Goal: Register for event/course

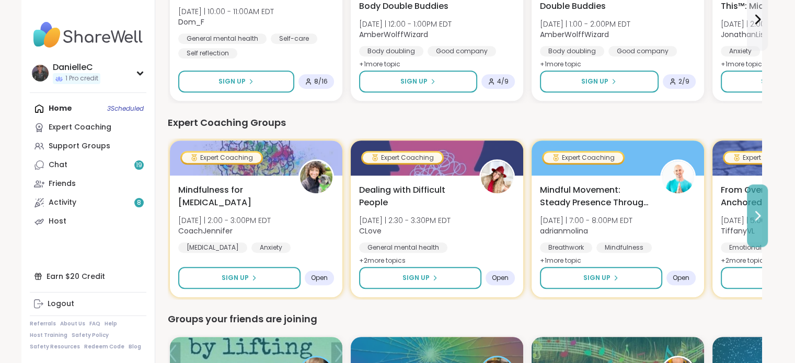
click at [757, 211] on icon at bounding box center [757, 216] width 13 height 13
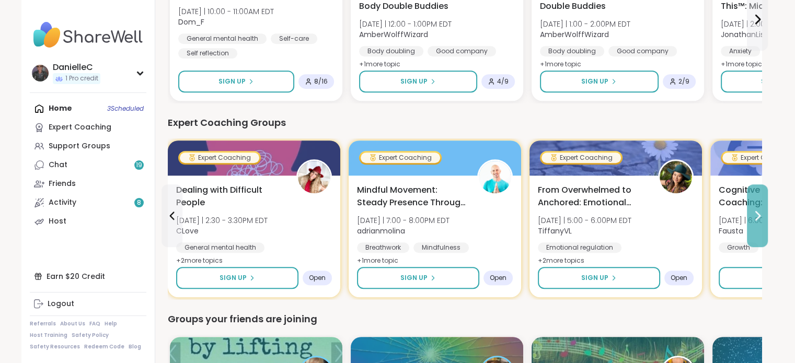
click at [757, 212] on icon at bounding box center [757, 216] width 13 height 13
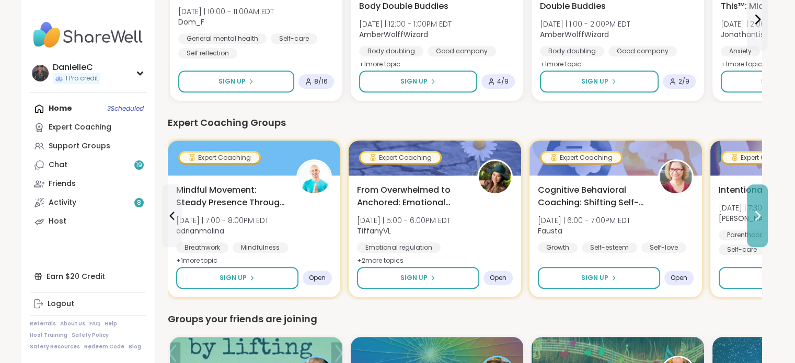
click at [757, 212] on icon at bounding box center [757, 216] width 13 height 13
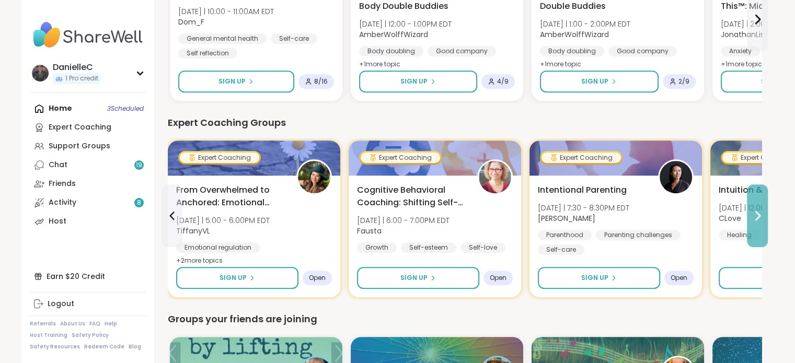
click at [757, 212] on icon at bounding box center [757, 216] width 13 height 13
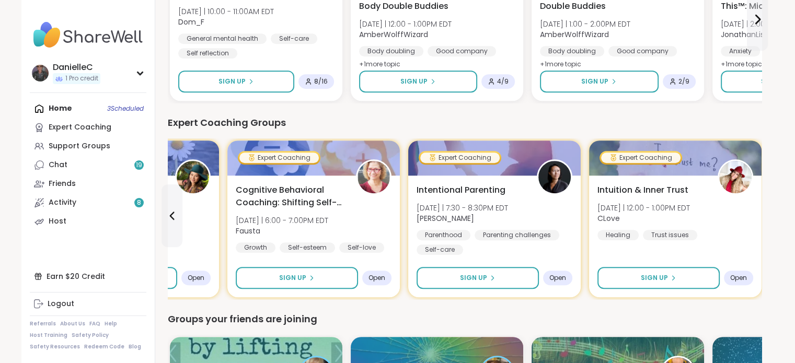
click at [757, 212] on div "Intuition & Inner Trust [DATE] | 12:00 - 1:00PM EDT CLove Healing Trust issues …" at bounding box center [675, 237] width 173 height 122
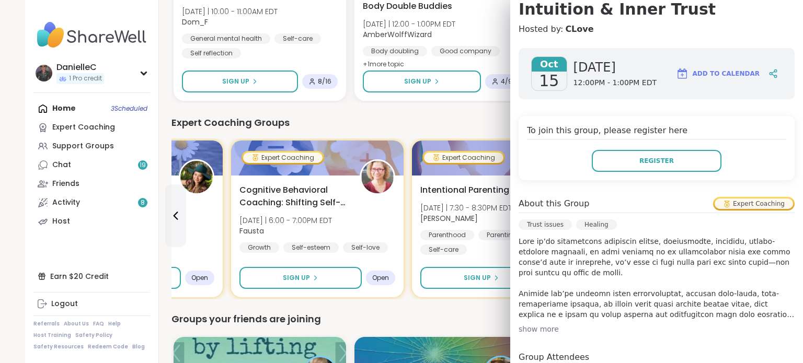
scroll to position [157, 0]
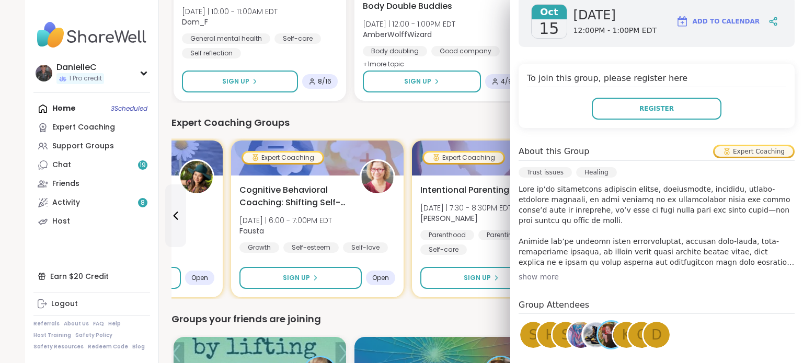
click at [520, 277] on div "show more" at bounding box center [657, 277] width 276 height 10
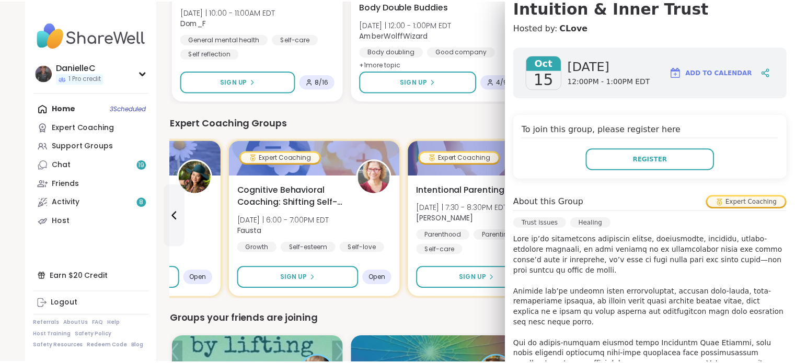
scroll to position [0, 0]
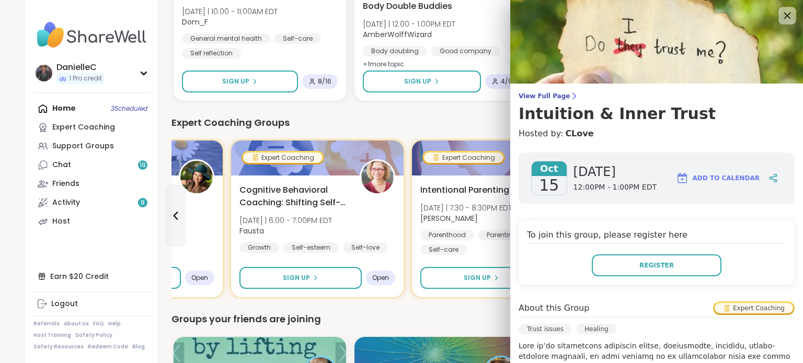
click at [781, 16] on icon at bounding box center [787, 15] width 13 height 13
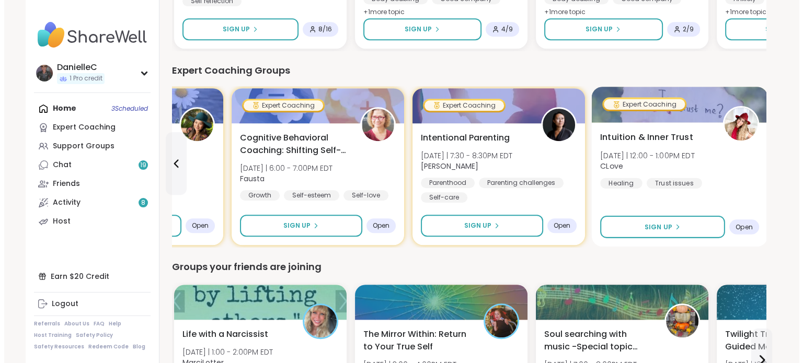
scroll to position [628, 0]
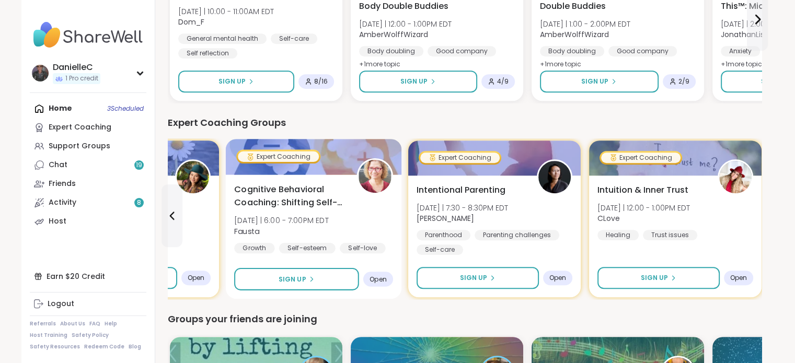
click at [294, 200] on span "Cognitive Behavioral Coaching: Shifting Self-Talk" at bounding box center [289, 197] width 111 height 26
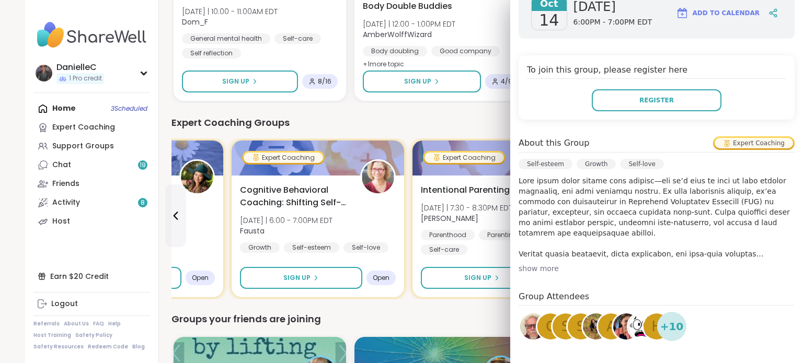
scroll to position [209, 0]
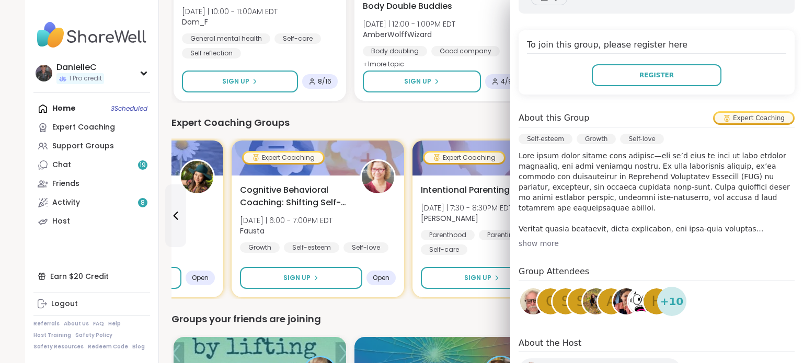
click at [529, 245] on div "show more" at bounding box center [657, 243] width 276 height 10
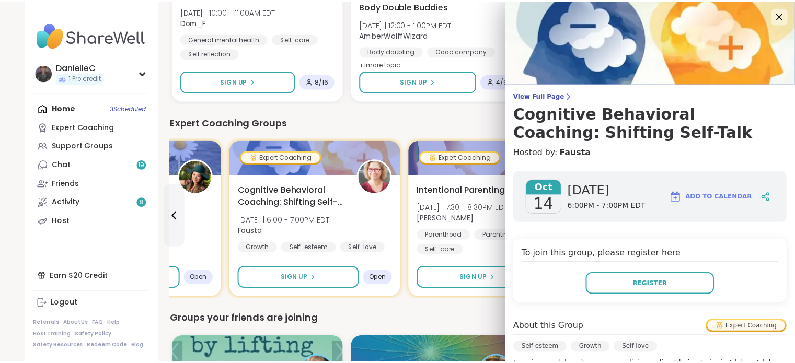
scroll to position [52, 0]
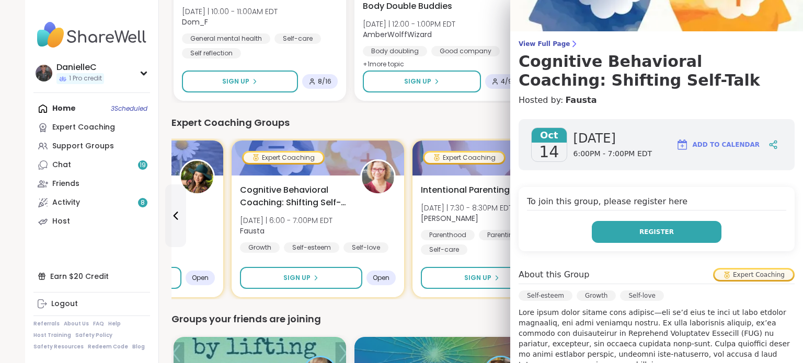
click at [640, 227] on span "Register" at bounding box center [657, 231] width 35 height 9
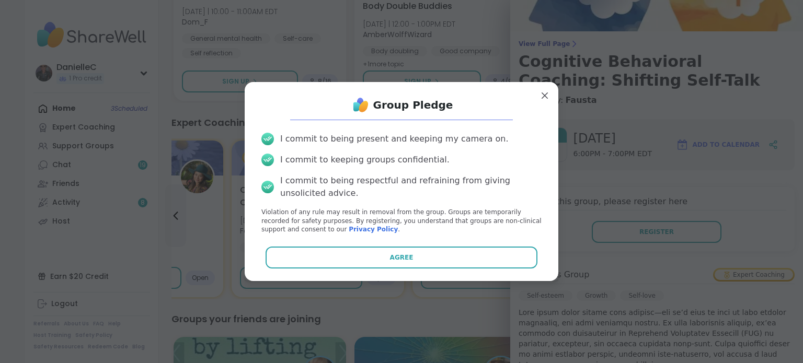
click at [446, 256] on button "Agree" at bounding box center [402, 258] width 272 height 22
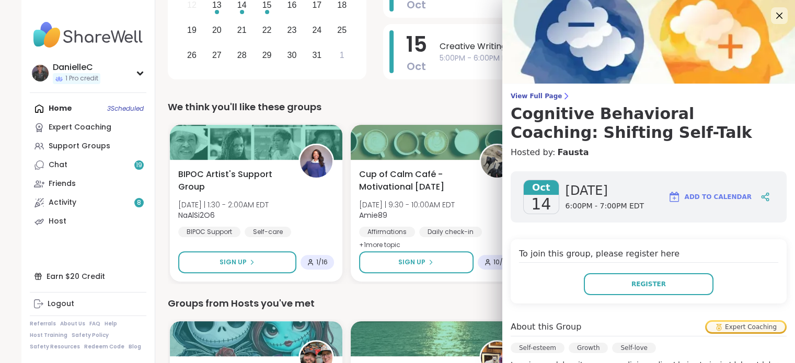
scroll to position [209, 0]
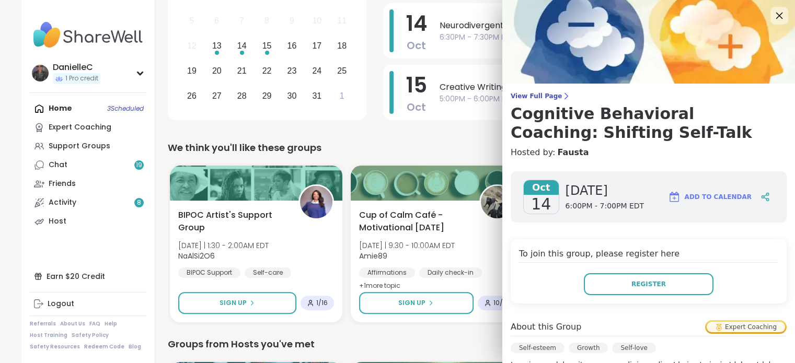
click at [777, 15] on icon at bounding box center [780, 16] width 7 height 7
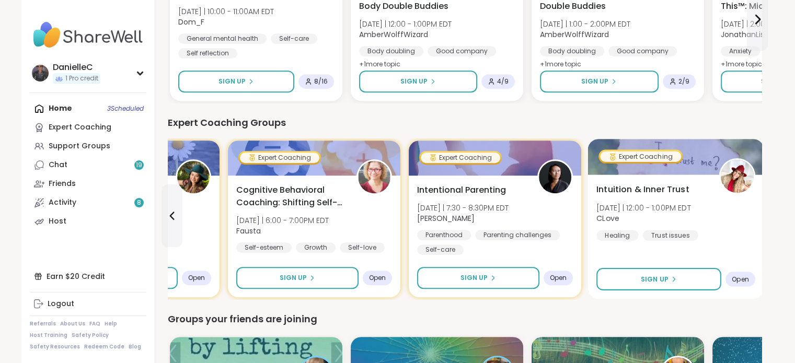
scroll to position [680, 0]
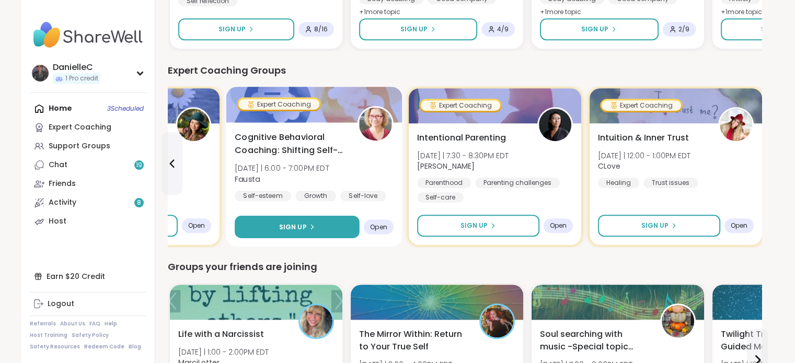
click at [326, 226] on button "Sign Up" at bounding box center [297, 227] width 125 height 22
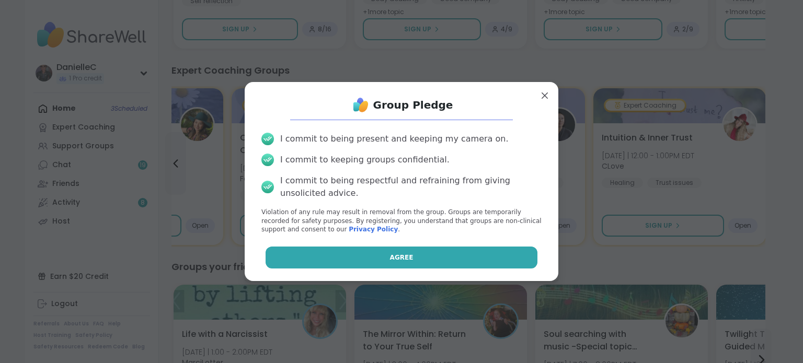
click at [366, 258] on button "Agree" at bounding box center [402, 258] width 272 height 22
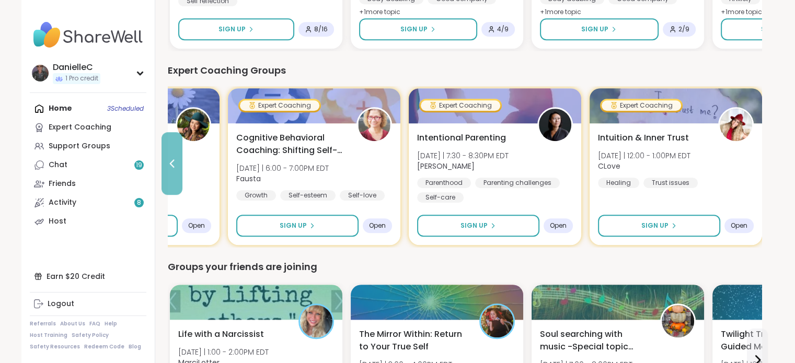
click at [167, 164] on icon at bounding box center [172, 163] width 13 height 13
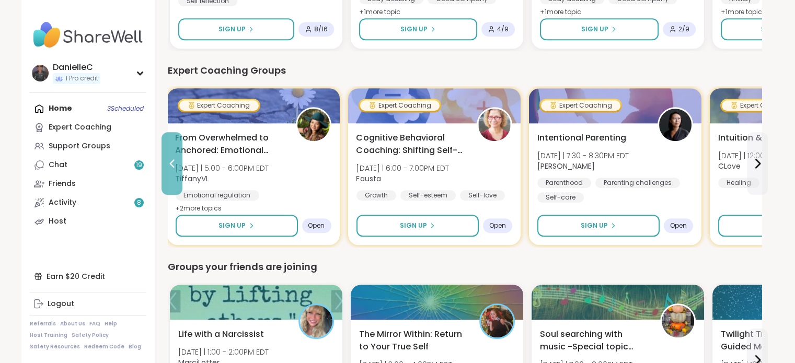
click at [167, 164] on icon at bounding box center [172, 163] width 13 height 13
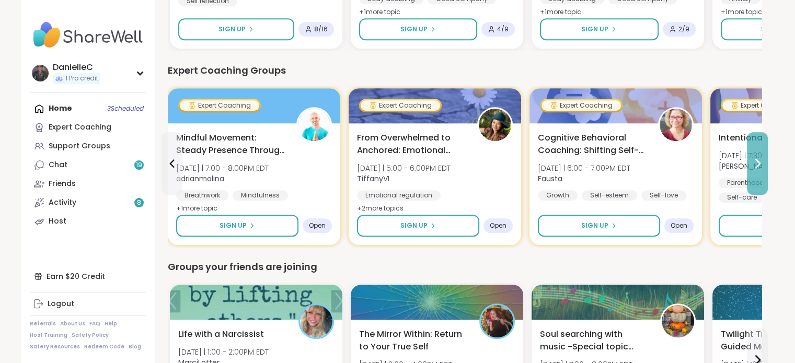
click at [763, 162] on icon at bounding box center [757, 163] width 13 height 13
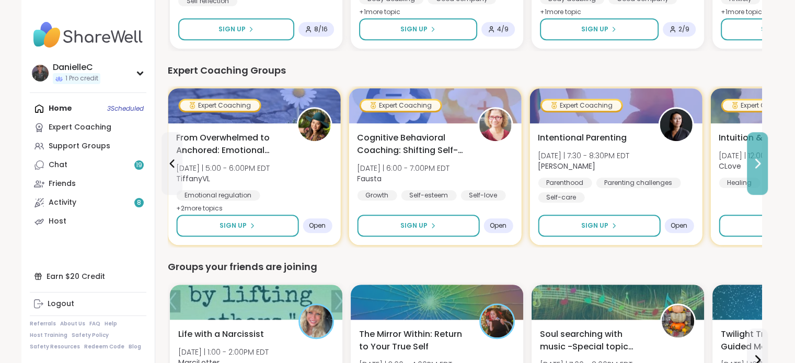
click at [763, 162] on icon at bounding box center [757, 163] width 13 height 13
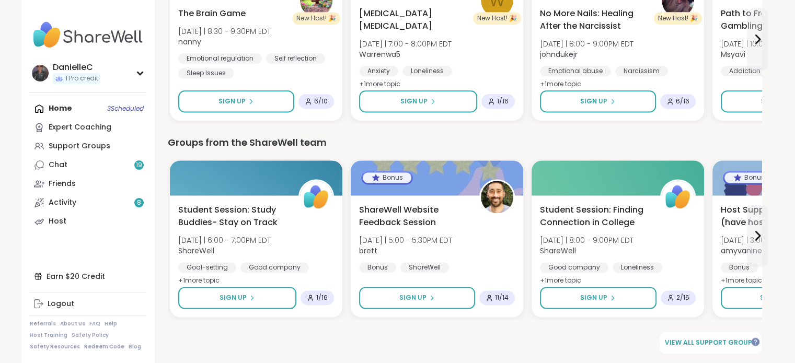
scroll to position [1290, 0]
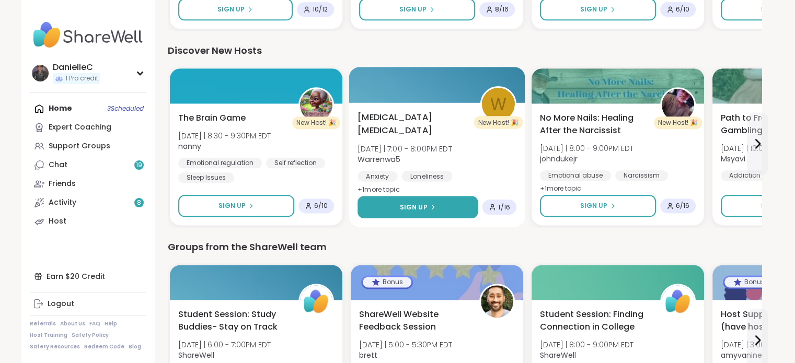
click at [395, 203] on button "Sign Up" at bounding box center [418, 207] width 121 height 22
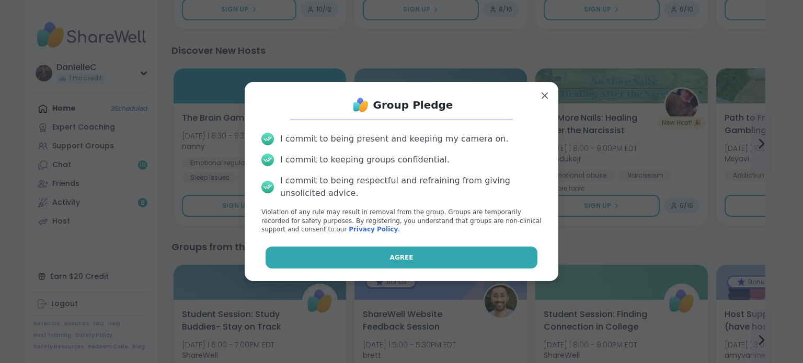
click at [407, 261] on button "Agree" at bounding box center [402, 258] width 272 height 22
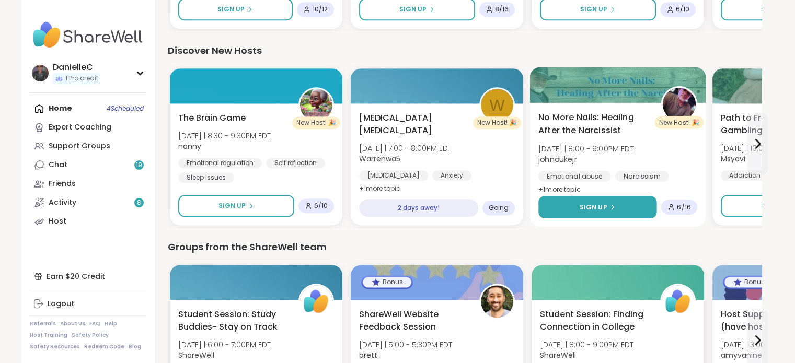
click at [601, 203] on span "Sign Up" at bounding box center [593, 206] width 28 height 9
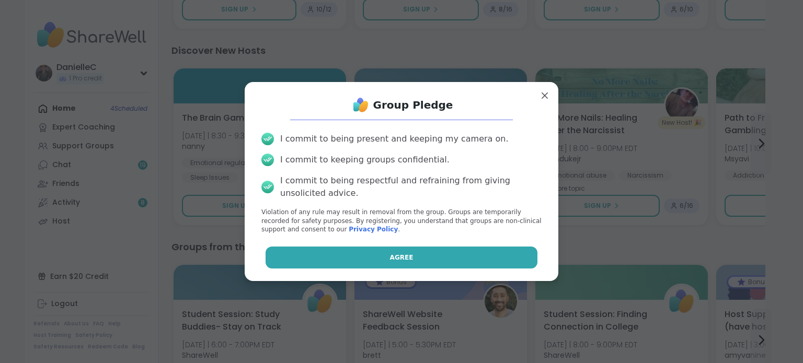
click at [441, 261] on button "Agree" at bounding box center [402, 258] width 272 height 22
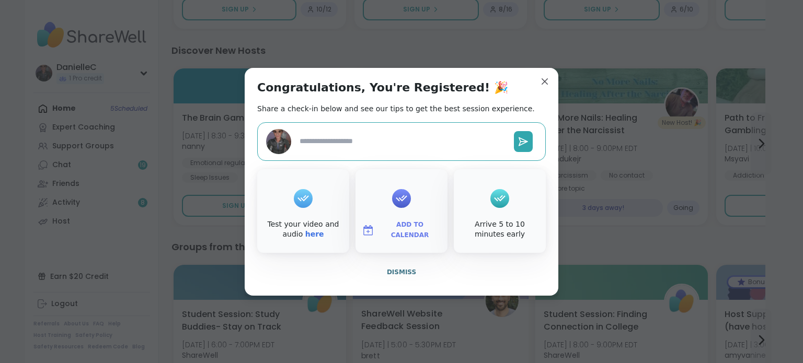
click at [400, 272] on span "Dismiss" at bounding box center [401, 272] width 29 height 7
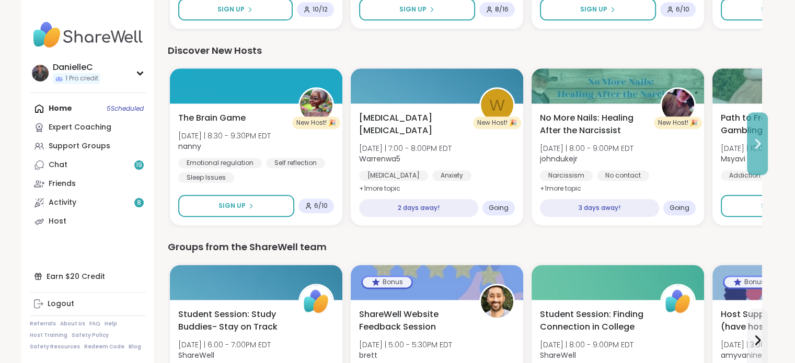
click at [758, 142] on icon at bounding box center [758, 144] width 4 height 8
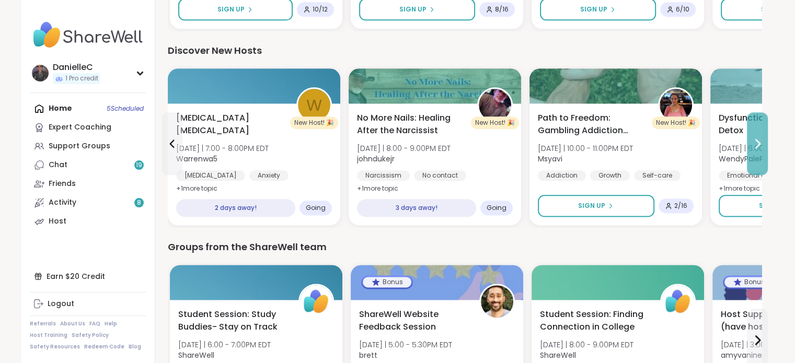
click at [755, 146] on icon at bounding box center [757, 144] width 13 height 13
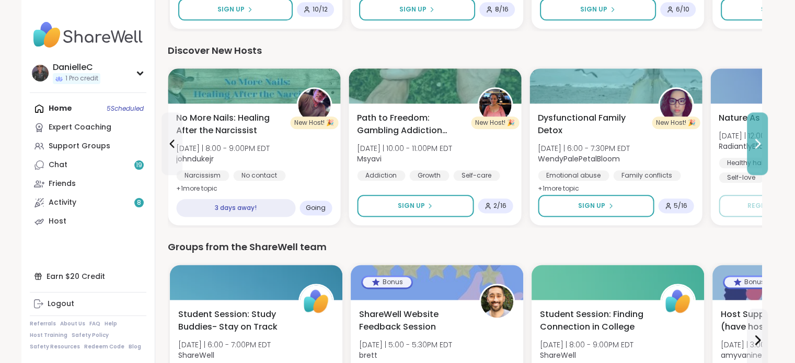
click at [755, 146] on icon at bounding box center [757, 144] width 13 height 13
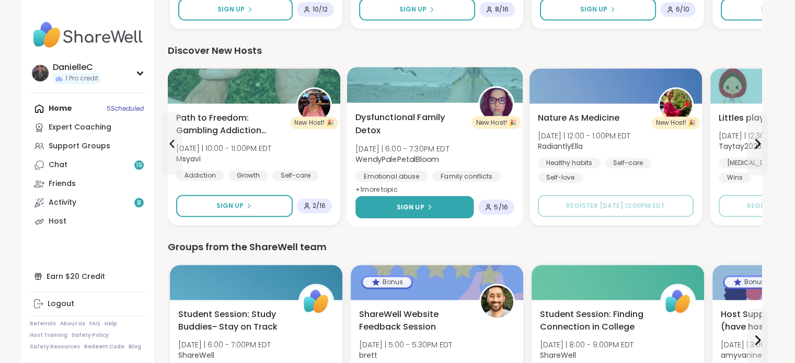
click at [414, 208] on span "Sign Up" at bounding box center [410, 206] width 28 height 9
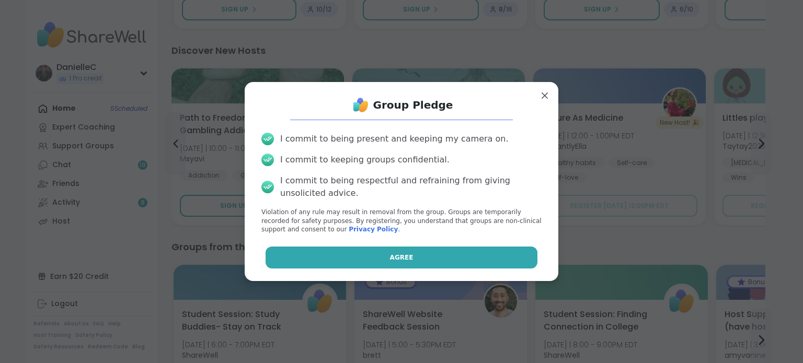
click at [441, 263] on button "Agree" at bounding box center [402, 258] width 272 height 22
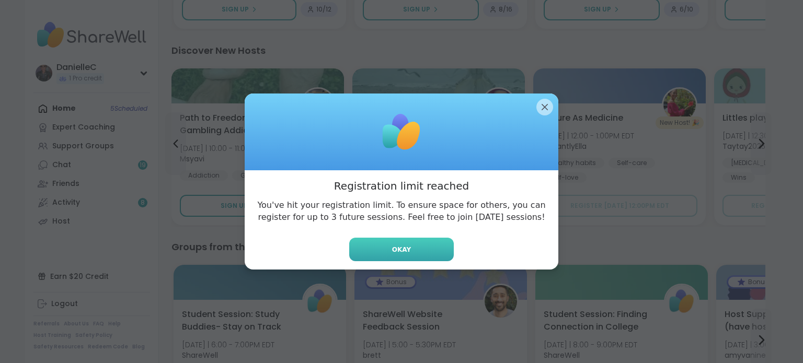
click at [423, 255] on button "Okay" at bounding box center [401, 250] width 105 height 24
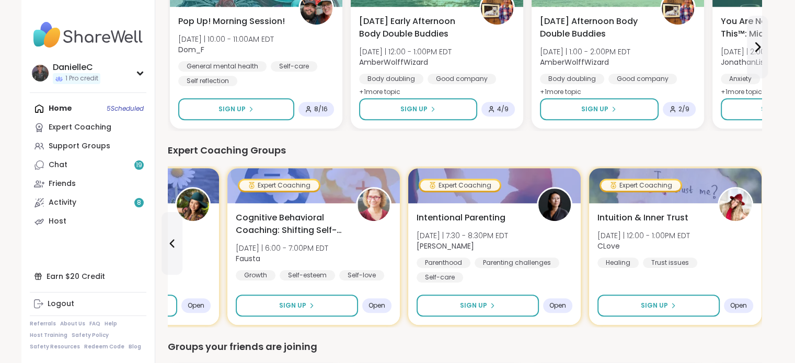
scroll to position [628, 0]
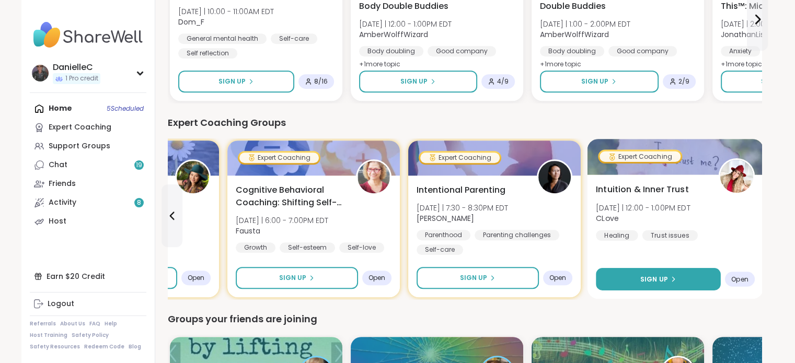
click at [642, 286] on button "Sign Up" at bounding box center [658, 279] width 125 height 22
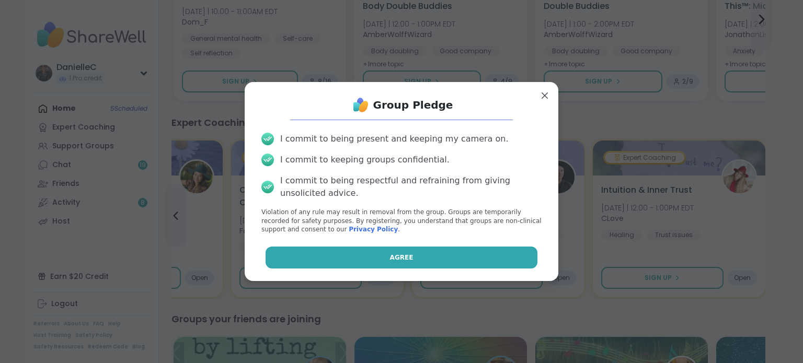
click at [477, 267] on button "Agree" at bounding box center [402, 258] width 272 height 22
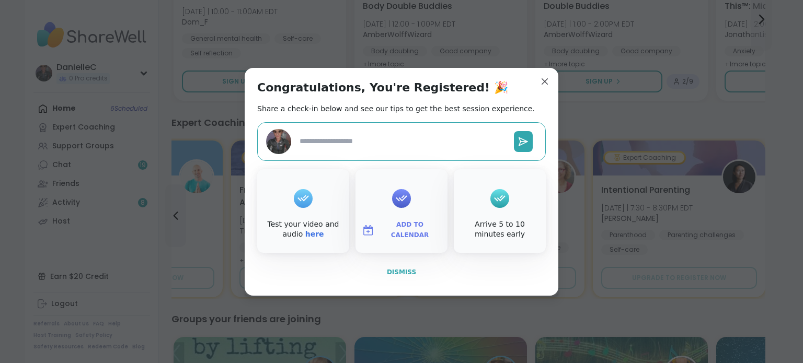
click at [403, 273] on span "Dismiss" at bounding box center [401, 272] width 29 height 7
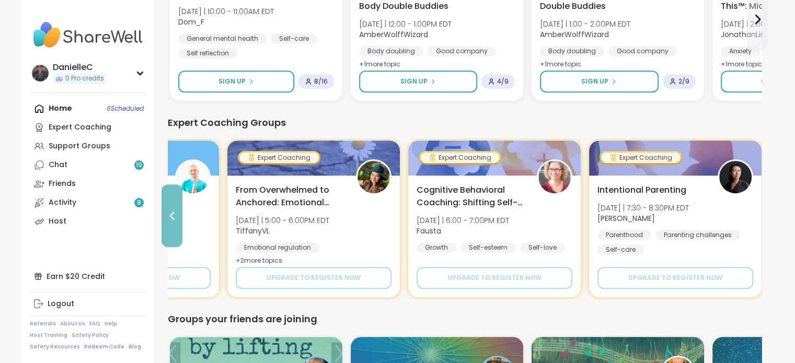
click at [174, 217] on icon at bounding box center [172, 216] width 13 height 13
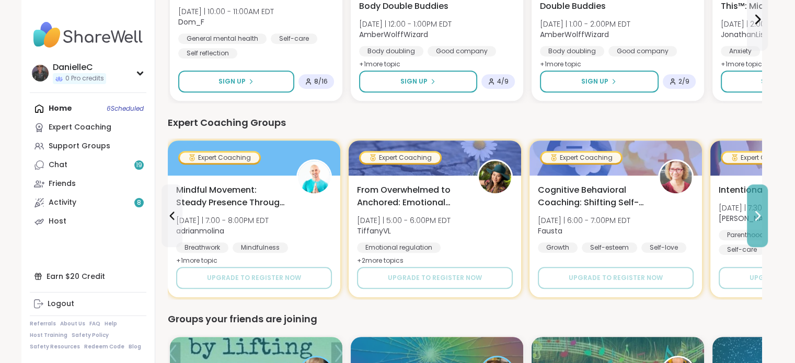
click at [763, 217] on icon at bounding box center [757, 216] width 13 height 13
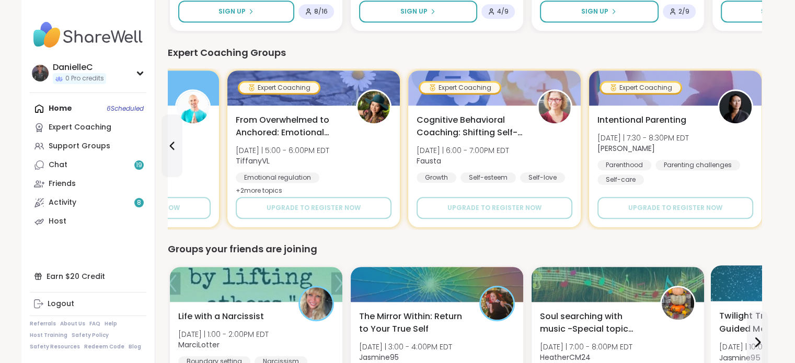
scroll to position [680, 0]
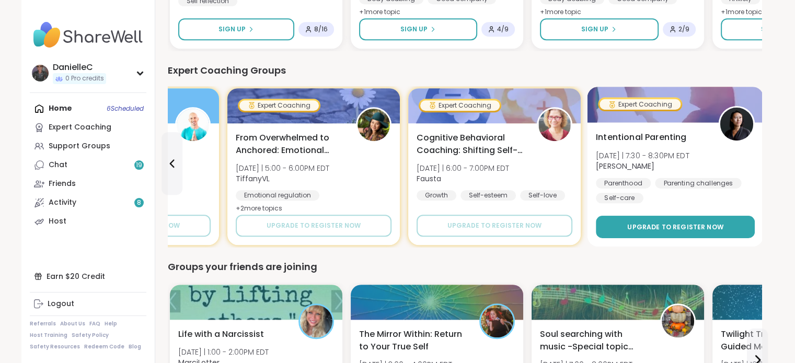
click at [681, 231] on span "Upgrade to register now" at bounding box center [676, 226] width 96 height 9
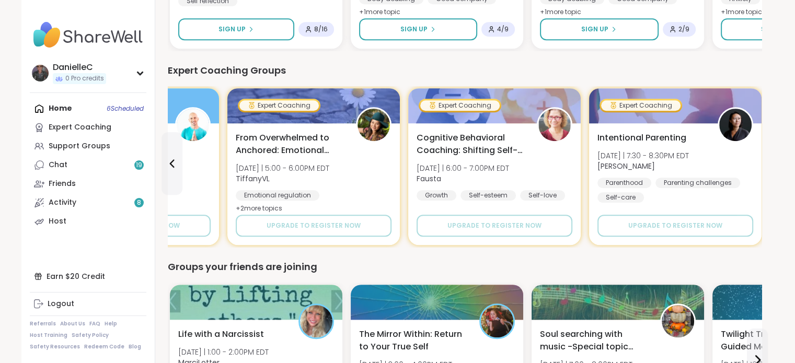
click at [90, 110] on div "Home 6 Scheduled Expert Coaching Support Groups Chat 19 Friends Activity 8 Host" at bounding box center [88, 165] width 117 height 132
click at [124, 108] on div "Home 6 Scheduled Expert Coaching Support Groups Chat 19 Friends Activity 8 Host" at bounding box center [88, 165] width 117 height 132
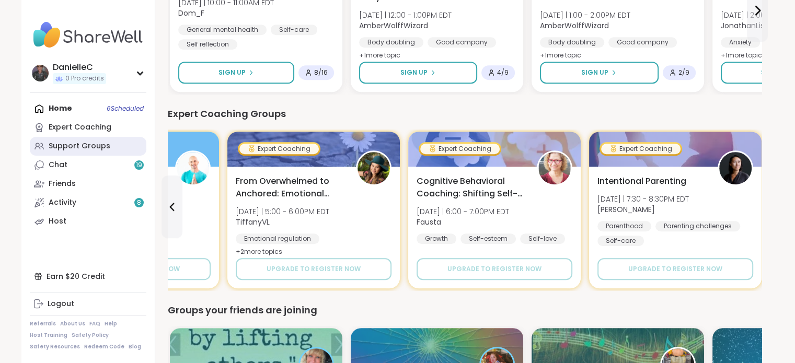
scroll to position [575, 0]
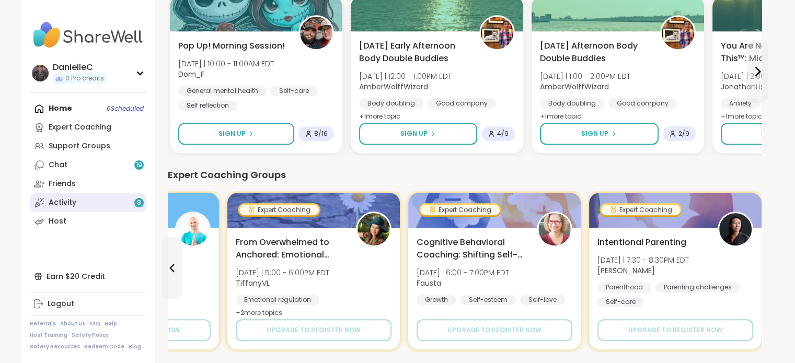
click at [97, 204] on link "Activity 8" at bounding box center [88, 202] width 117 height 19
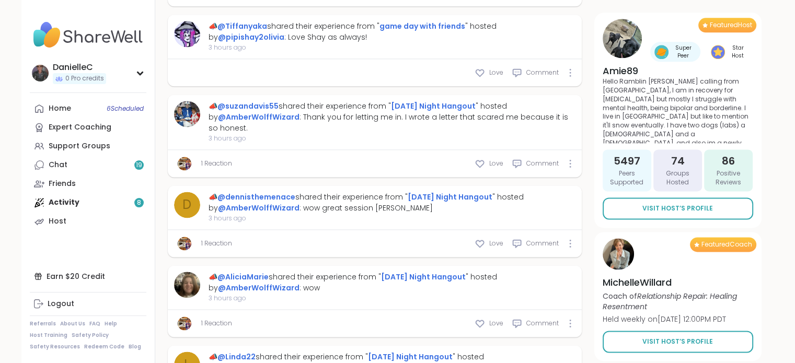
scroll to position [1254, 0]
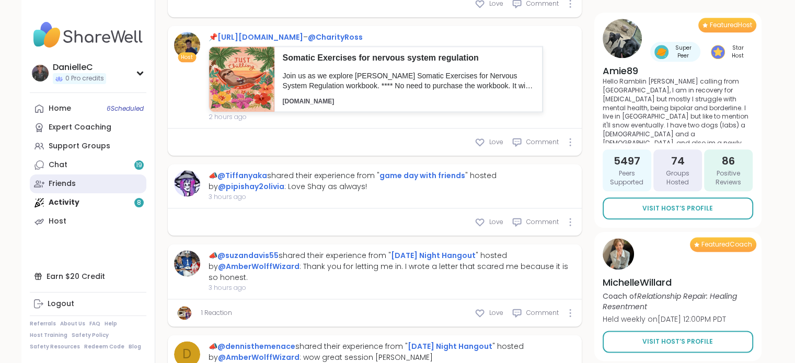
click at [66, 180] on div "Friends" at bounding box center [62, 184] width 27 height 10
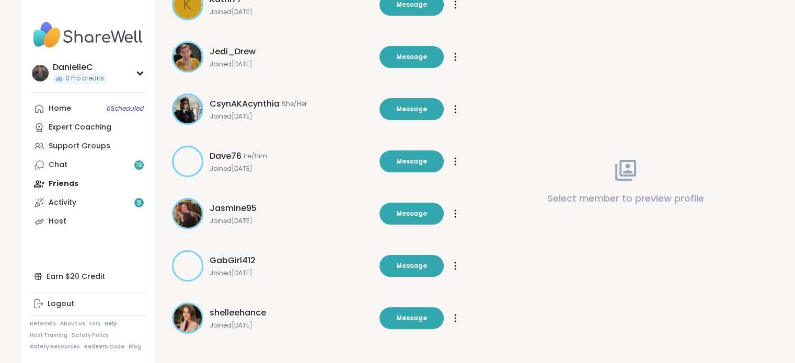
scroll to position [225, 0]
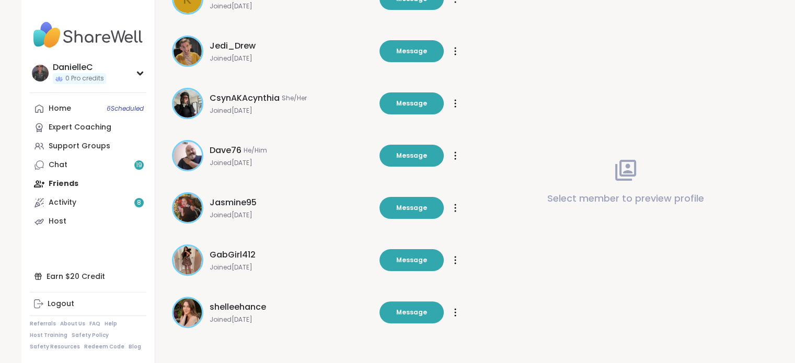
click at [191, 260] on img at bounding box center [188, 260] width 28 height 28
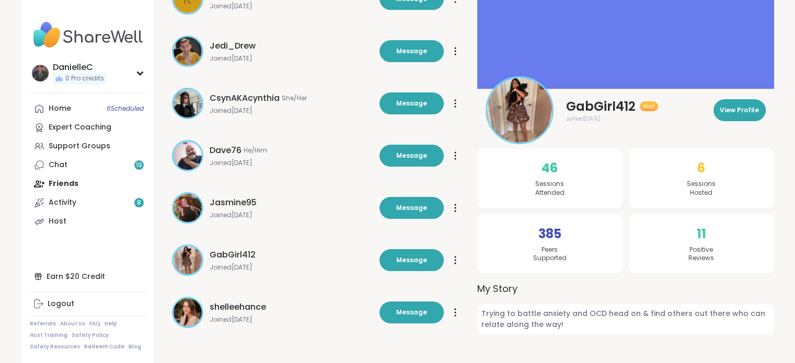
click at [192, 150] on img at bounding box center [188, 156] width 28 height 28
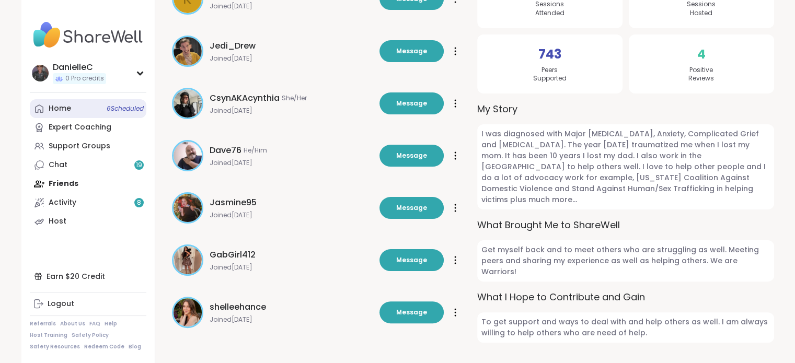
click at [58, 111] on div "Home 6 Scheduled" at bounding box center [60, 109] width 22 height 10
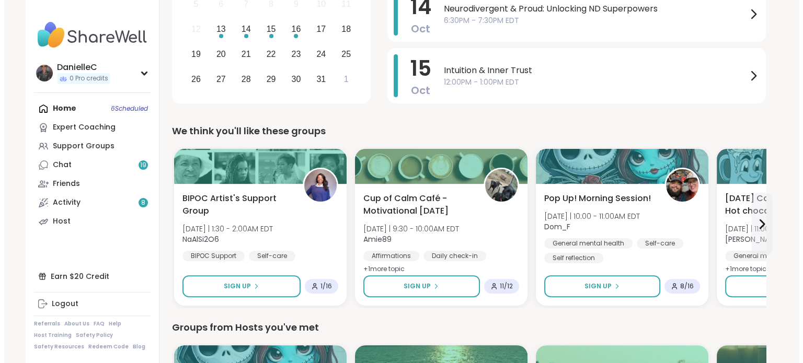
scroll to position [366, 0]
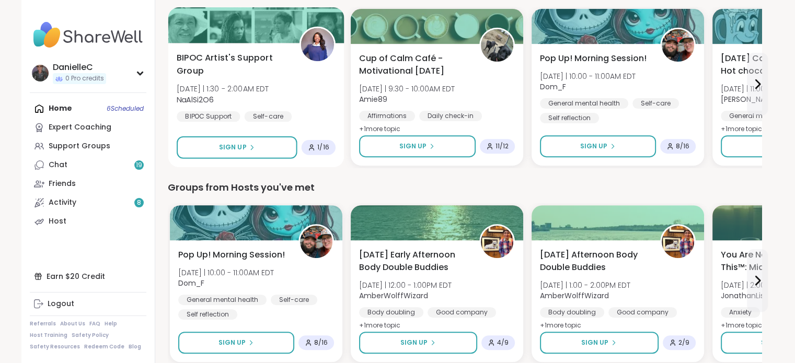
click at [210, 60] on span "BIPOC Artist's Support Group" at bounding box center [232, 65] width 111 height 26
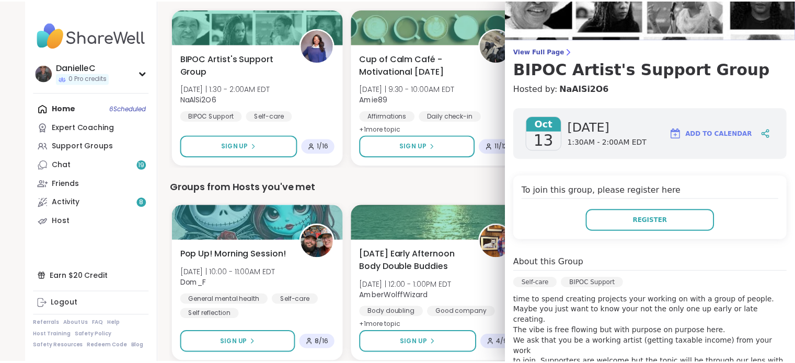
scroll to position [0, 0]
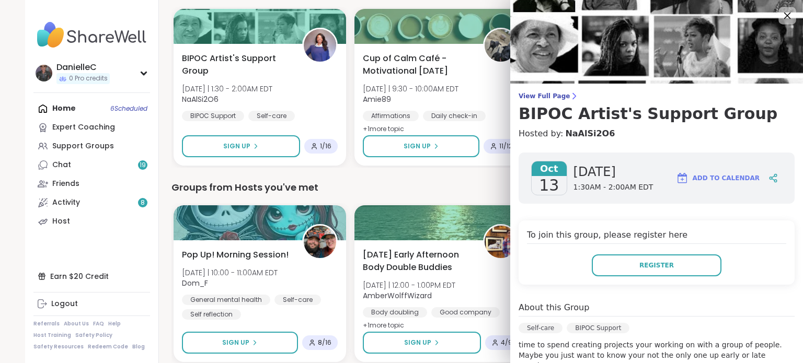
click at [784, 14] on icon at bounding box center [787, 16] width 7 height 7
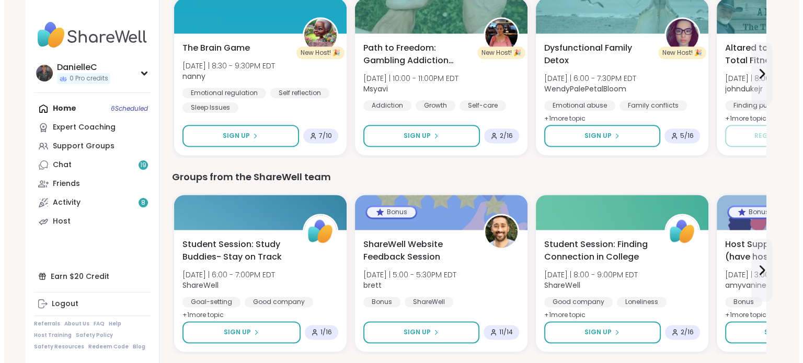
scroll to position [1342, 0]
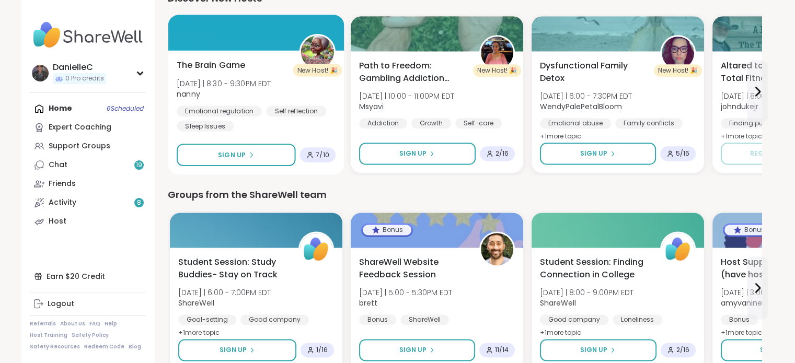
click at [236, 63] on span "The Brain Game" at bounding box center [211, 65] width 69 height 13
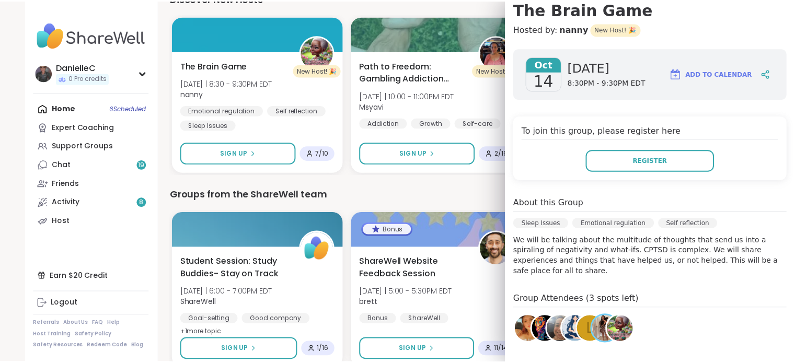
scroll to position [0, 0]
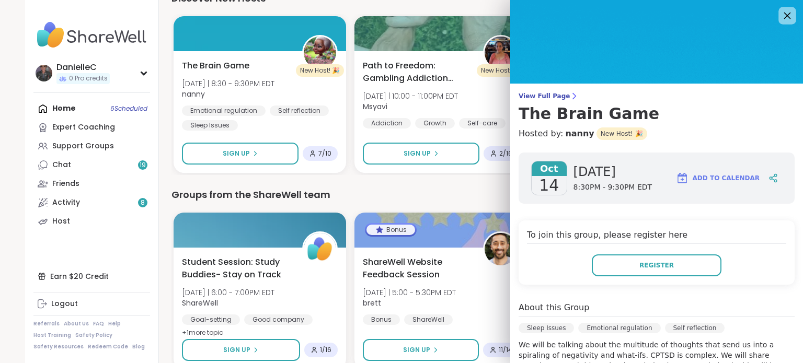
click at [781, 16] on icon at bounding box center [787, 15] width 13 height 13
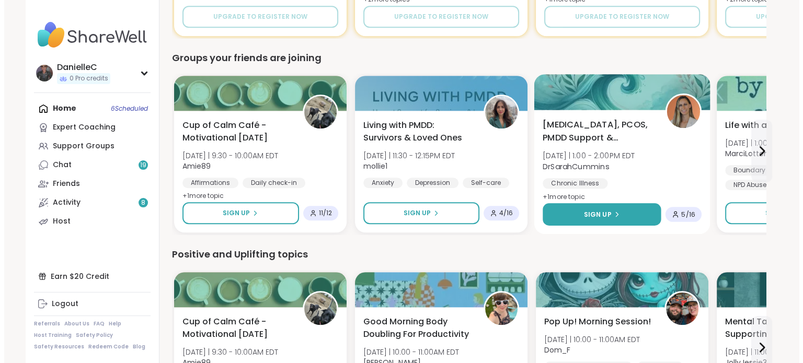
scroll to position [871, 0]
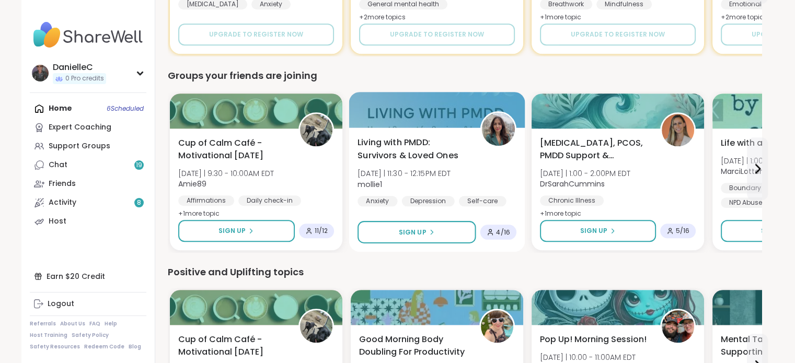
click at [416, 147] on span "Living with PMDD: Survivors & Loved Ones" at bounding box center [413, 149] width 111 height 26
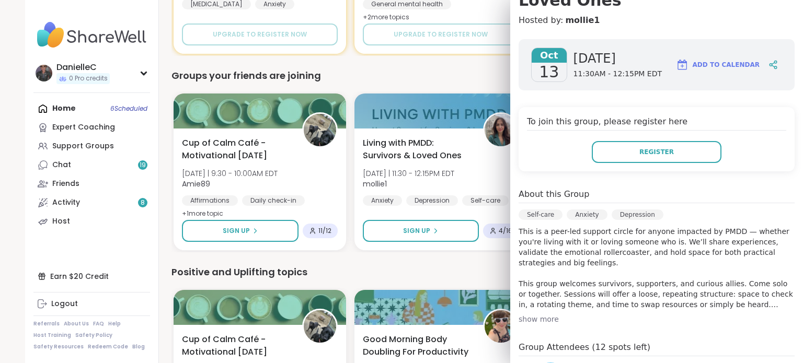
scroll to position [0, 0]
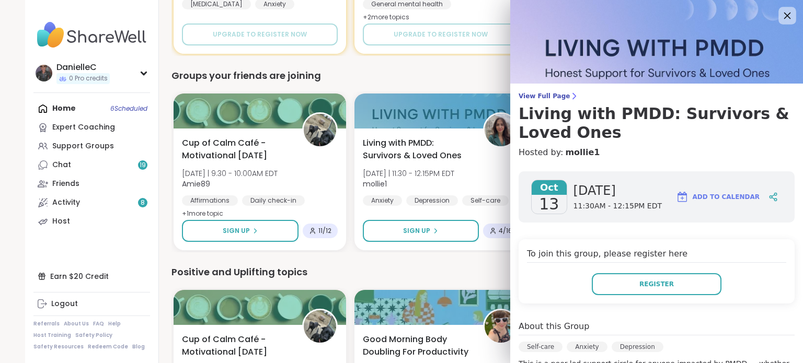
click at [781, 14] on icon at bounding box center [787, 15] width 13 height 13
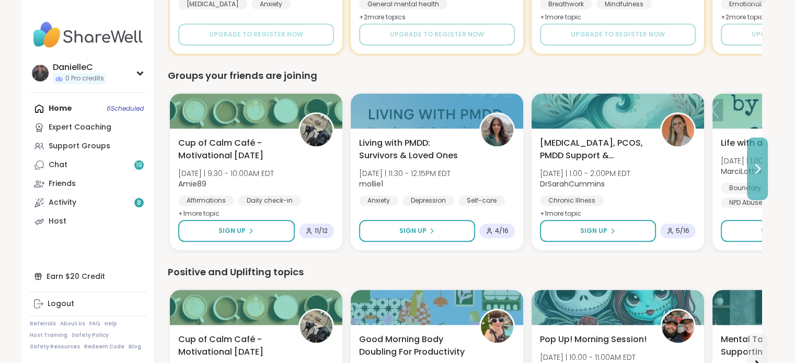
click at [758, 166] on icon at bounding box center [758, 169] width 4 height 8
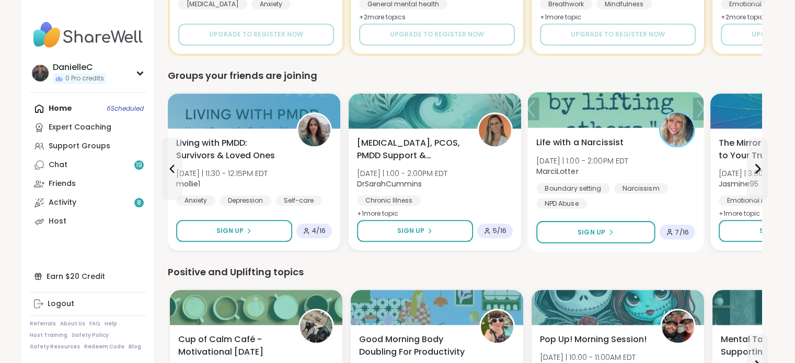
click at [561, 142] on span "Life with a Narcissist" at bounding box center [580, 142] width 87 height 13
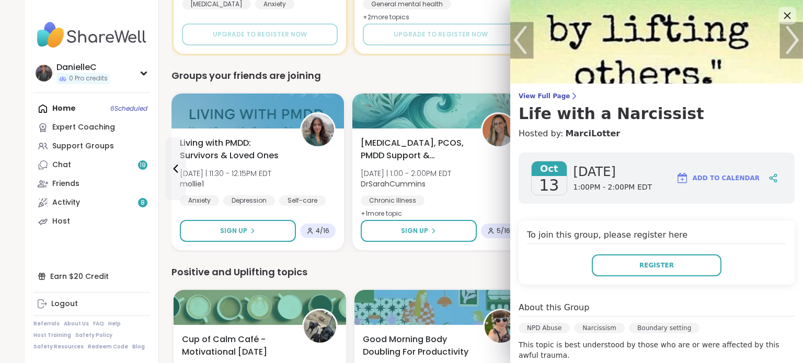
click at [781, 10] on icon at bounding box center [787, 15] width 13 height 13
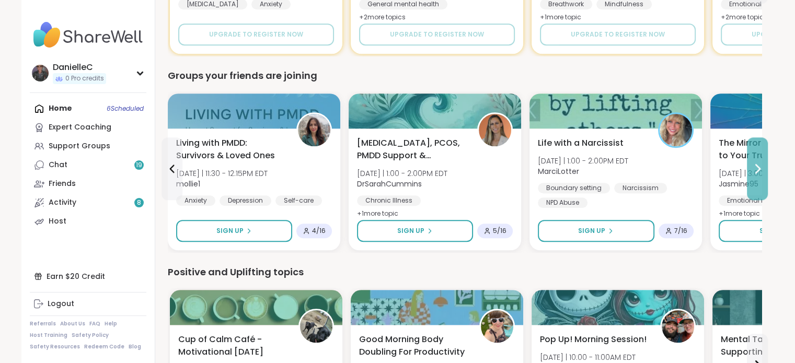
click at [757, 169] on icon at bounding box center [757, 169] width 13 height 13
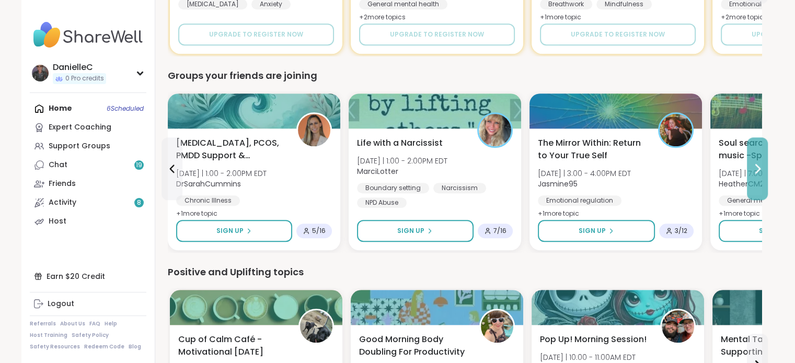
click at [757, 169] on icon at bounding box center [757, 169] width 13 height 13
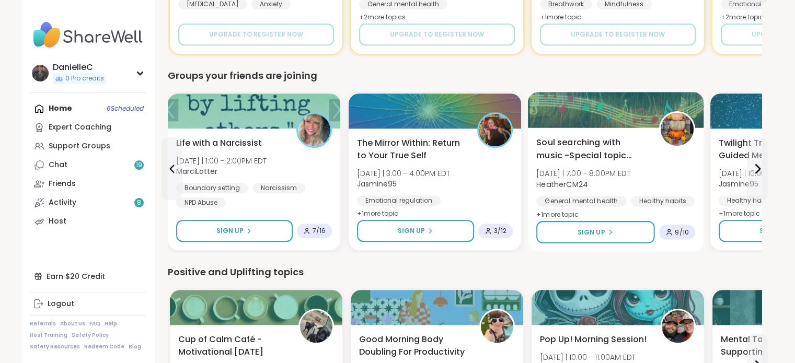
click at [589, 142] on span "Soul searching with music -Special topic edition!" at bounding box center [592, 149] width 111 height 26
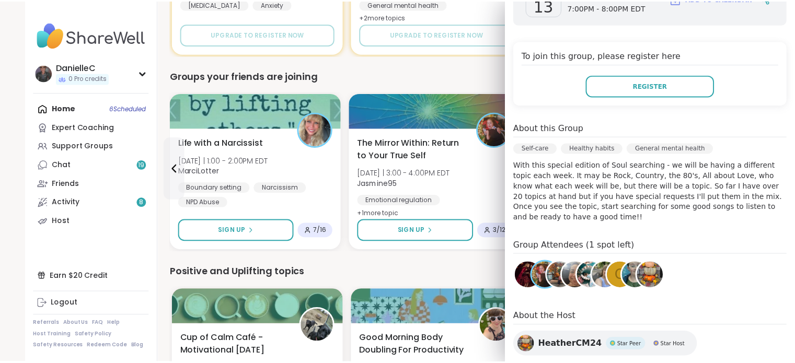
scroll to position [209, 0]
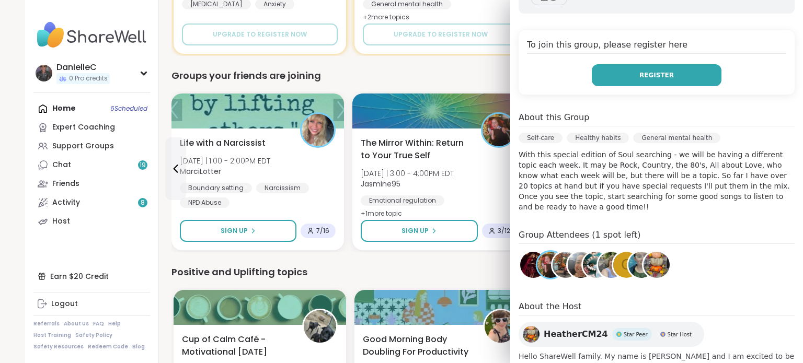
click at [647, 75] on span "Register" at bounding box center [657, 75] width 35 height 9
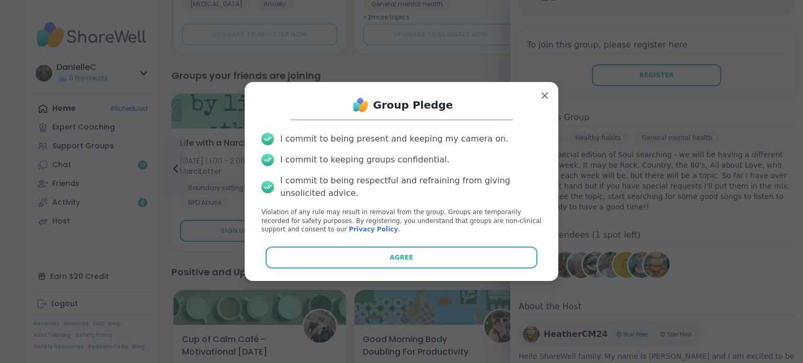
drag, startPoint x: 458, startPoint y: 250, endPoint x: 468, endPoint y: 240, distance: 14.1
click at [461, 245] on div "Group Pledge I commit to being present and keeping my camera on. I commit to ke…" at bounding box center [401, 181] width 297 height 183
click at [425, 258] on button "Agree" at bounding box center [402, 258] width 272 height 22
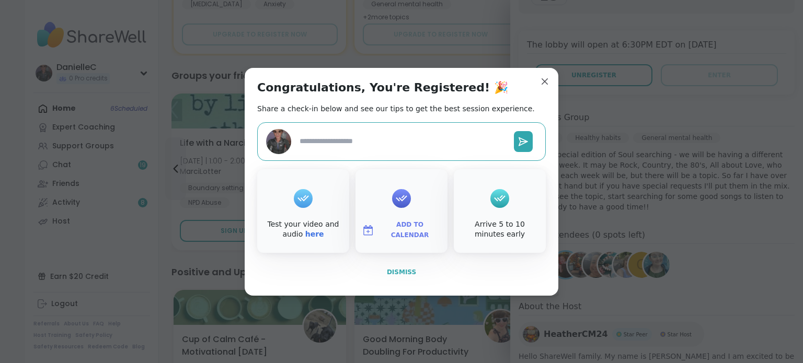
click at [382, 273] on button "Dismiss" at bounding box center [401, 272] width 289 height 22
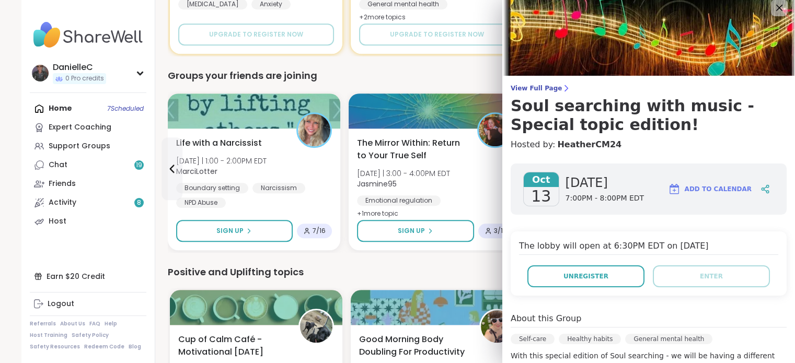
scroll to position [0, 0]
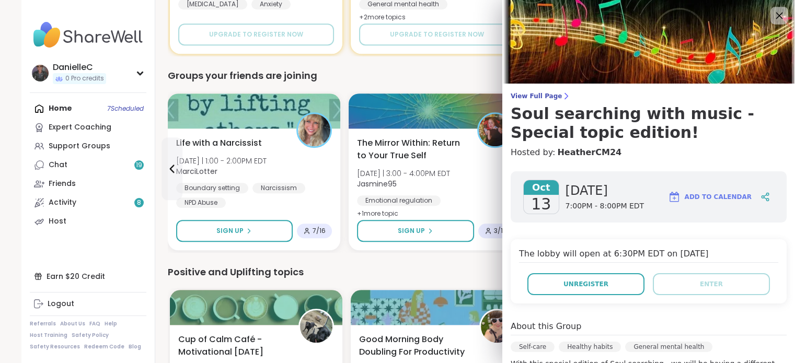
click at [774, 11] on icon at bounding box center [779, 15] width 13 height 13
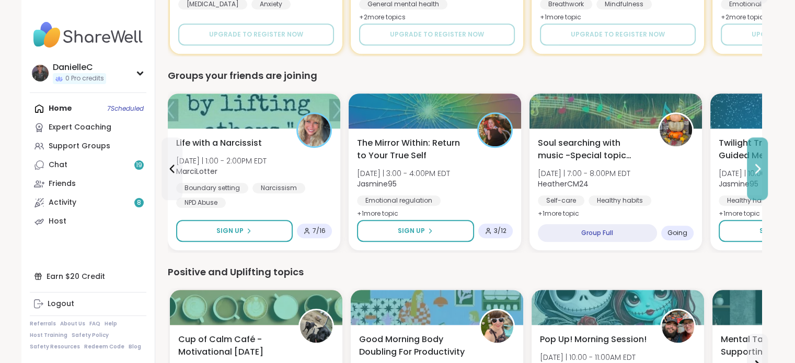
click at [760, 168] on icon at bounding box center [758, 169] width 4 height 8
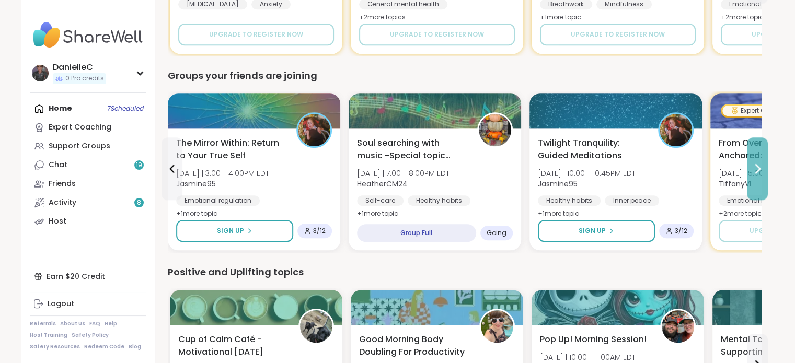
click at [760, 168] on icon at bounding box center [758, 169] width 4 height 8
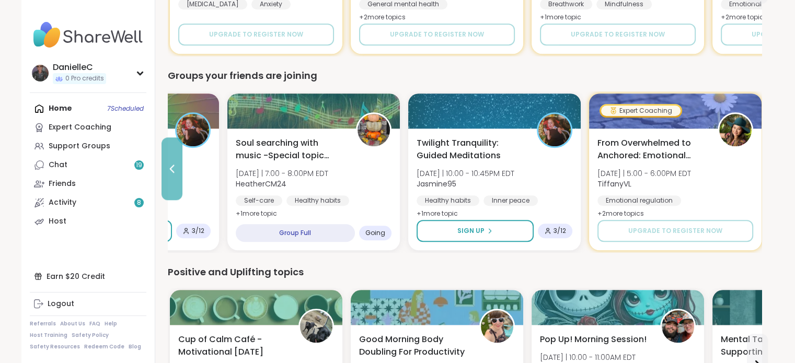
click at [173, 161] on button at bounding box center [172, 169] width 21 height 63
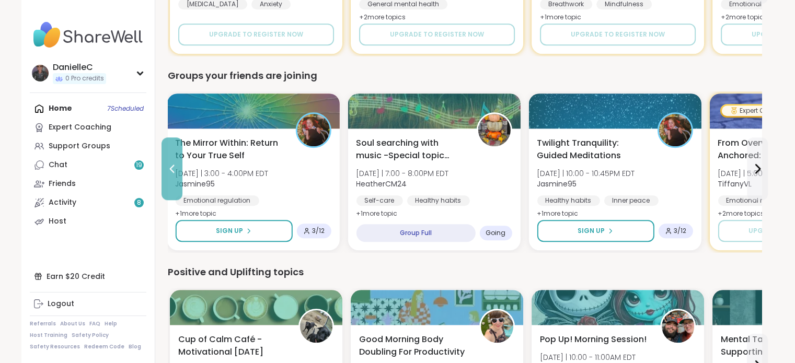
click at [173, 161] on button at bounding box center [172, 169] width 21 height 63
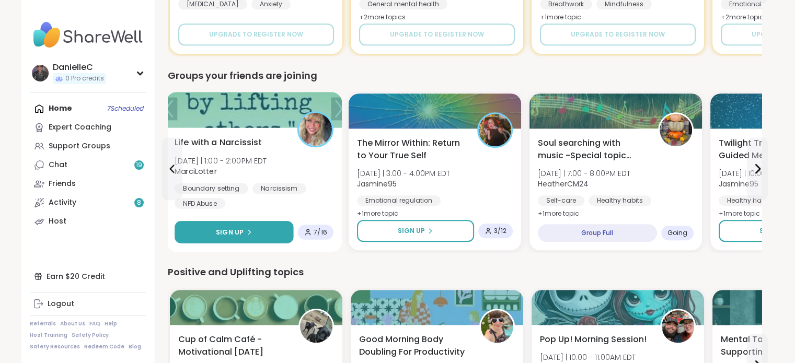
click at [224, 230] on span "Sign Up" at bounding box center [230, 231] width 28 height 9
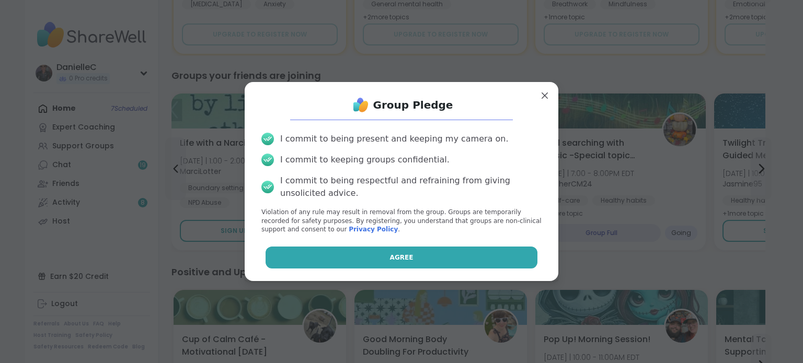
click at [375, 260] on button "Agree" at bounding box center [402, 258] width 272 height 22
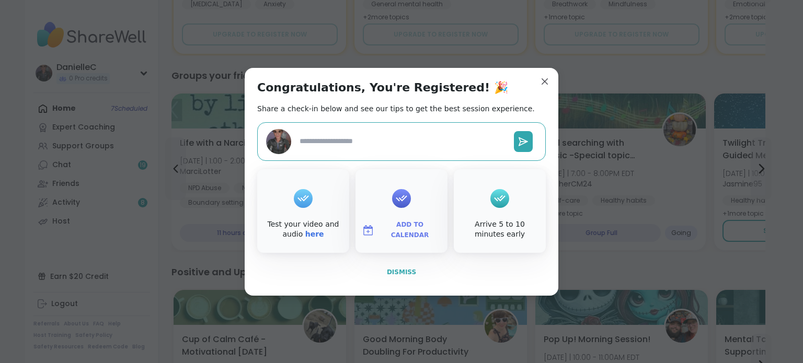
click at [420, 267] on button "Dismiss" at bounding box center [401, 272] width 289 height 22
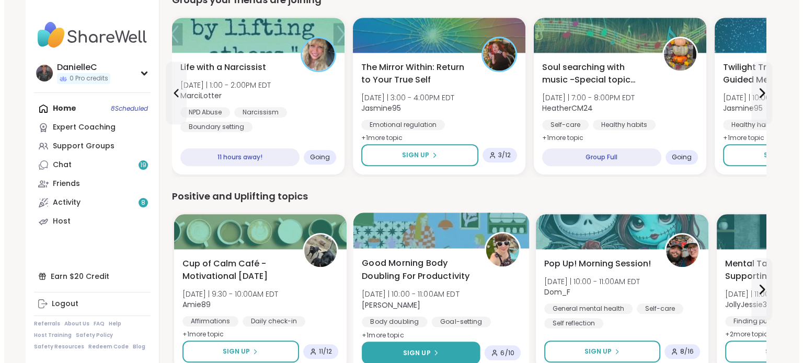
scroll to position [924, 0]
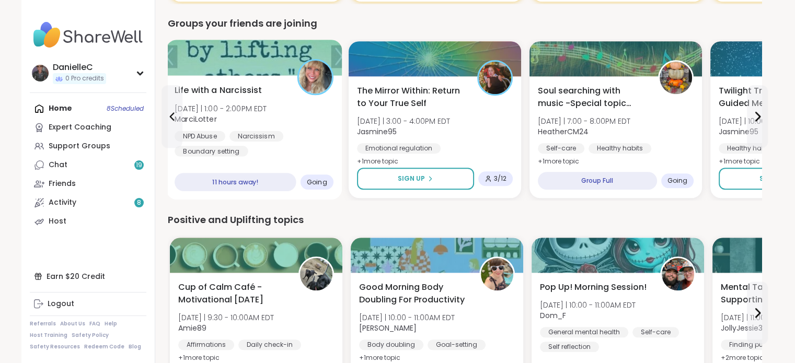
click at [213, 85] on span "Life with a Narcissist" at bounding box center [218, 90] width 87 height 13
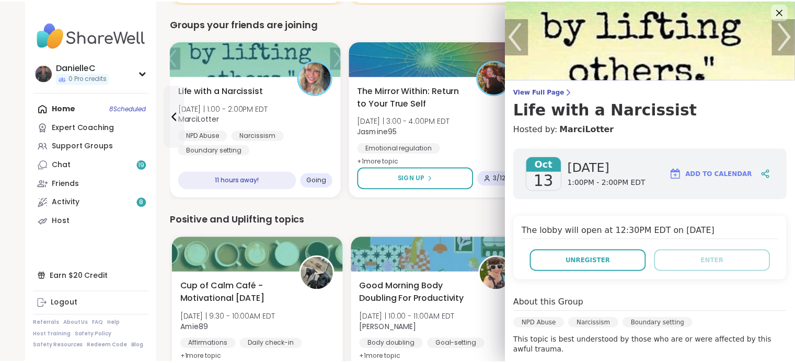
scroll to position [0, 0]
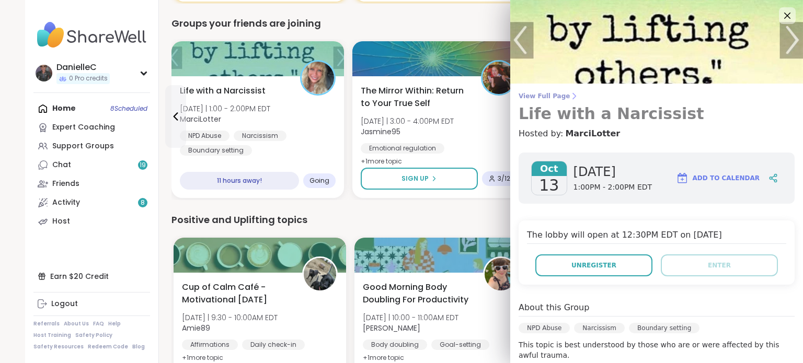
click at [542, 92] on span "View Full Page" at bounding box center [657, 96] width 276 height 8
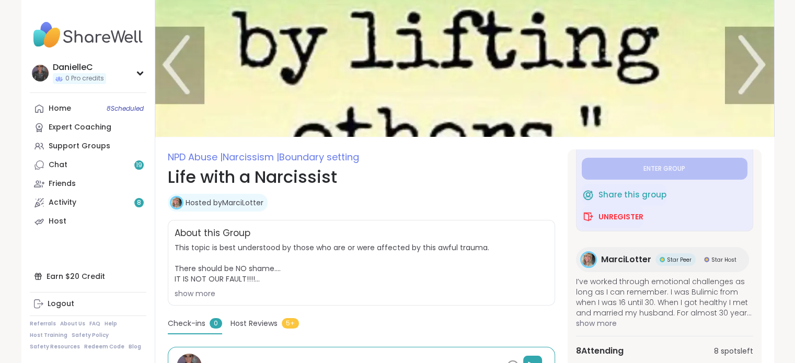
click at [174, 71] on img at bounding box center [464, 68] width 619 height 137
type textarea "*"
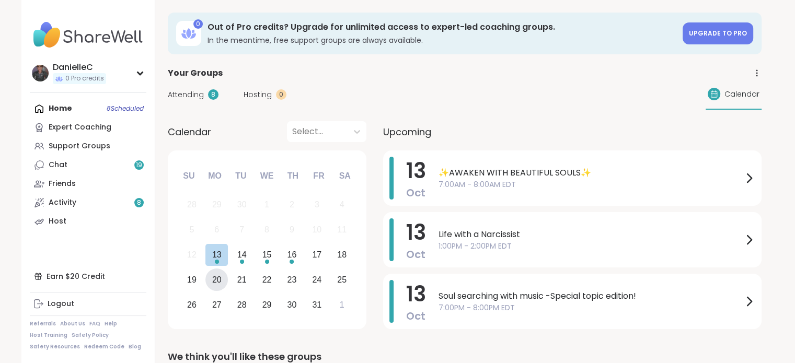
click at [218, 280] on div "20" at bounding box center [216, 280] width 9 height 14
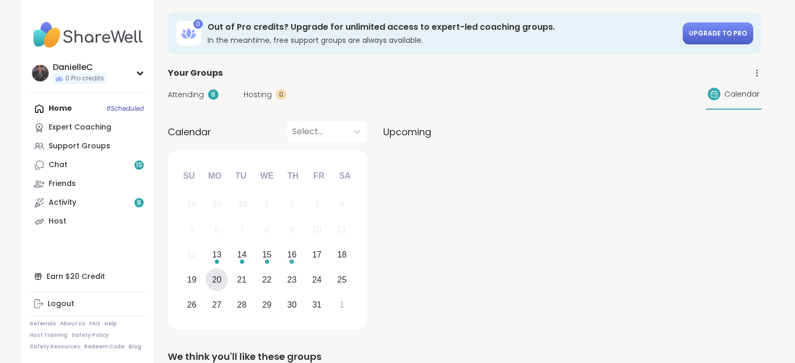
click at [729, 36] on span "Upgrade to Pro" at bounding box center [718, 33] width 58 height 9
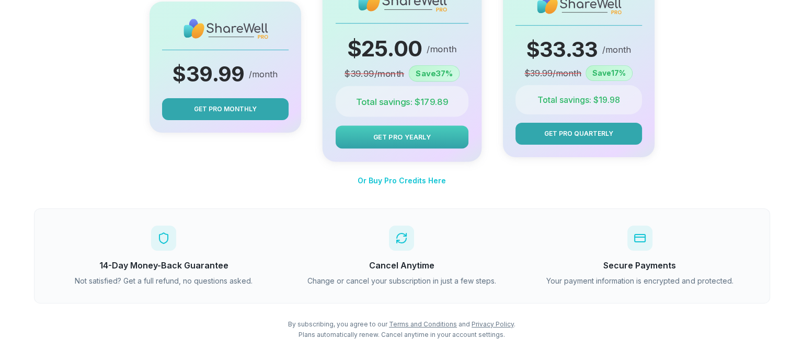
scroll to position [163, 0]
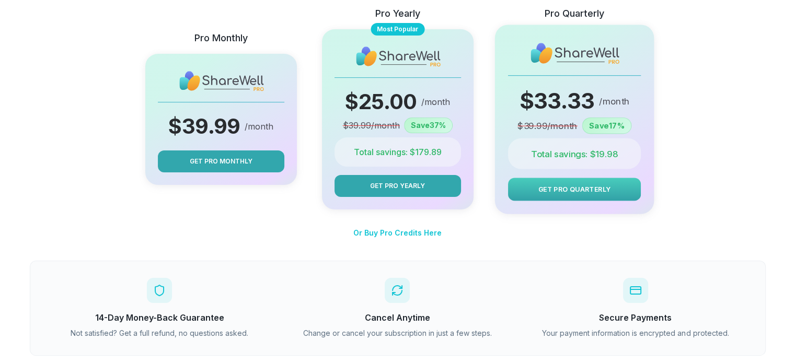
click at [553, 193] on span "Get Pro Quarterly" at bounding box center [574, 190] width 73 height 10
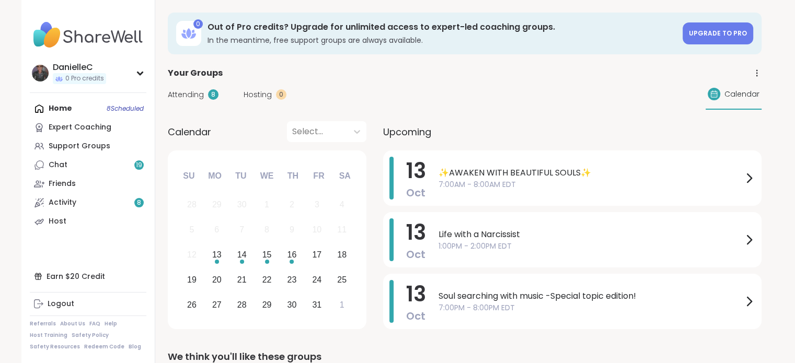
drag, startPoint x: 731, startPoint y: 31, endPoint x: 723, endPoint y: 37, distance: 9.7
click at [731, 31] on span "Upgrade to Pro" at bounding box center [718, 33] width 58 height 9
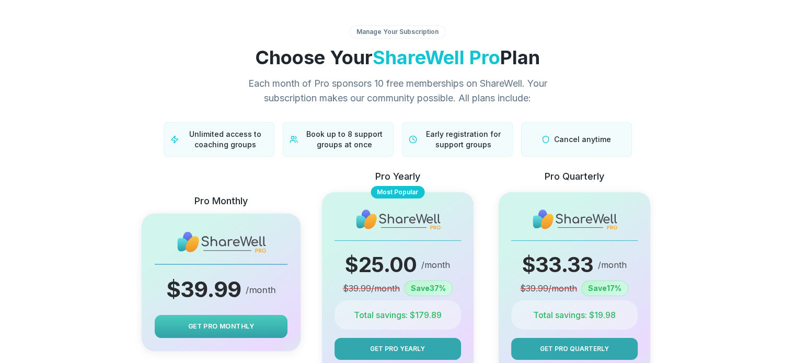
click at [211, 321] on button "Get Pro Monthly" at bounding box center [220, 326] width 133 height 23
